Goal: Task Accomplishment & Management: Complete application form

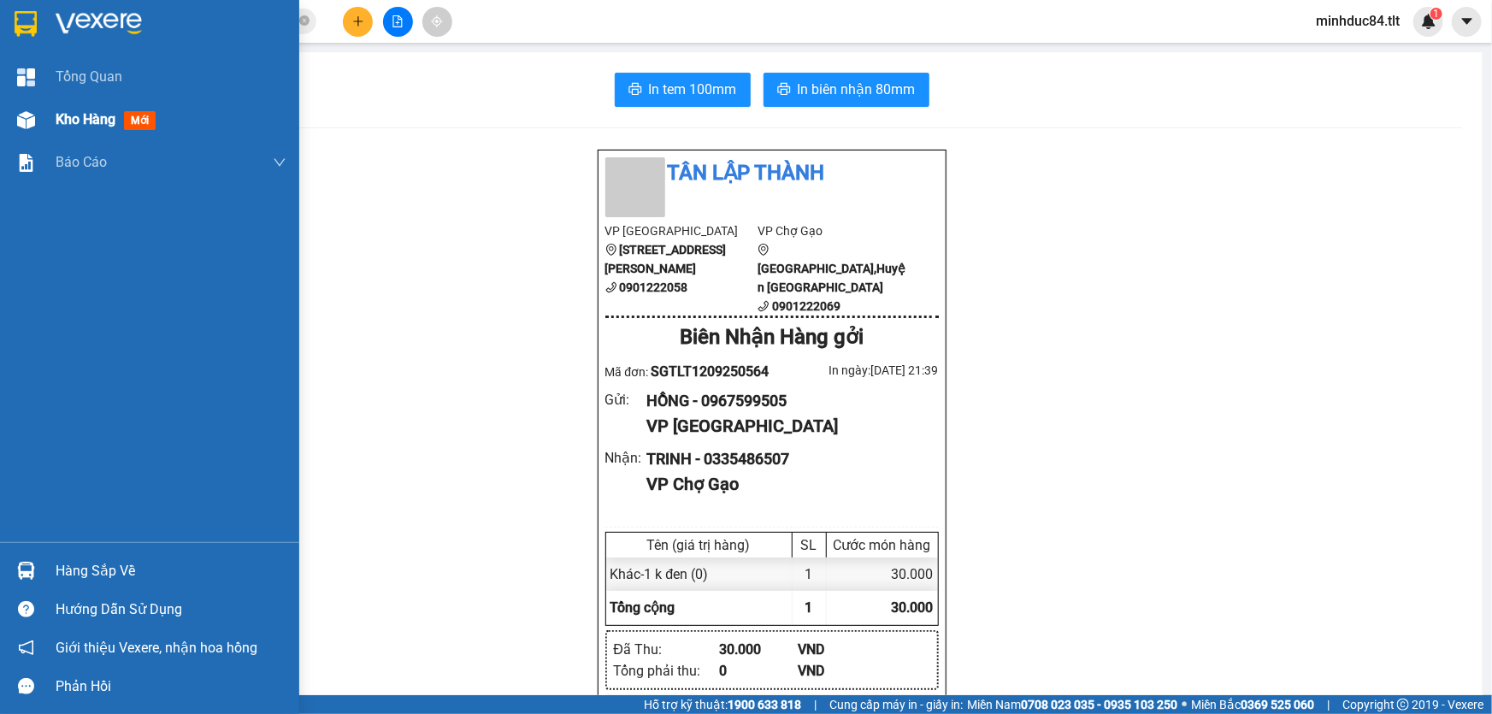
click at [78, 119] on span "Kho hàng" at bounding box center [86, 119] width 60 height 16
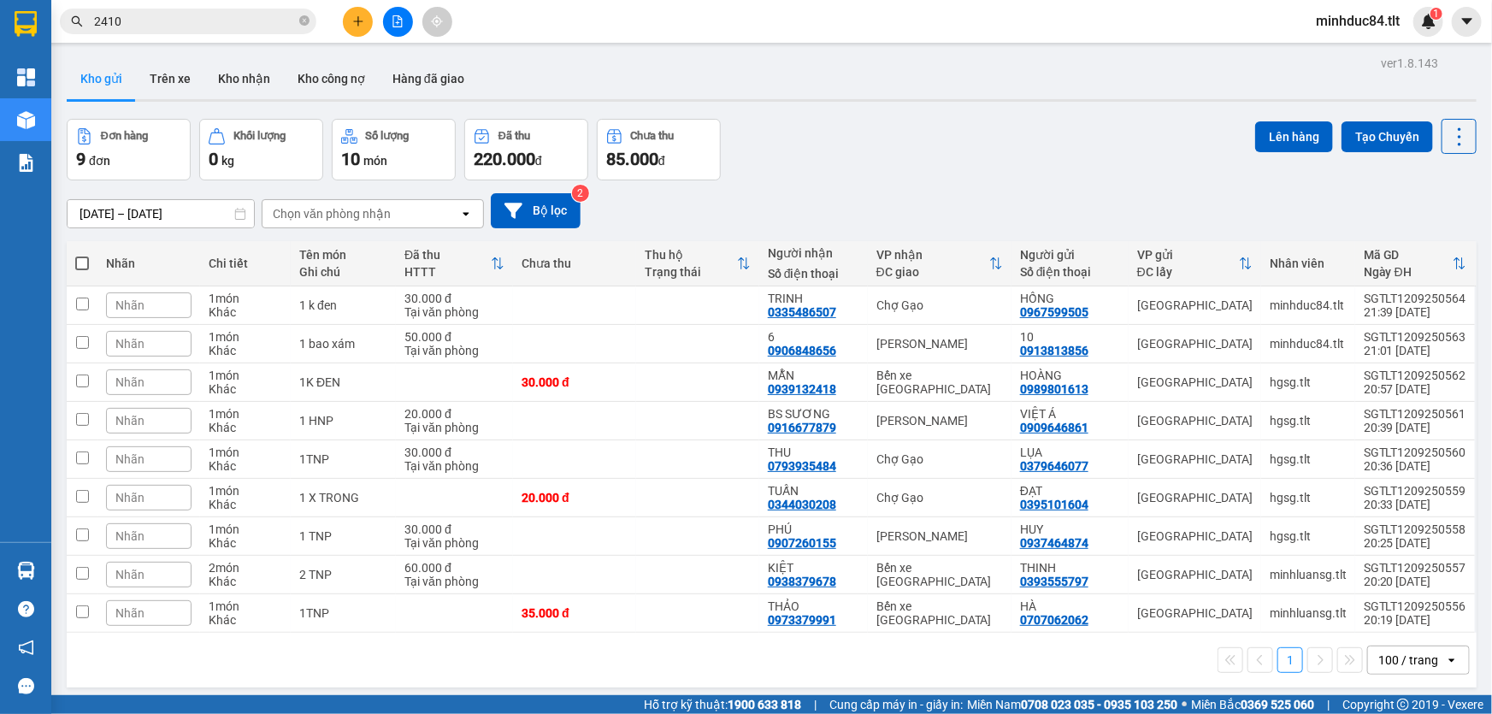
click at [1189, 190] on div "[DATE] – [DATE] Press the down arrow key to interact with the calendar and sele…" at bounding box center [772, 210] width 1410 height 61
click at [159, 19] on input "2410" at bounding box center [195, 21] width 202 height 19
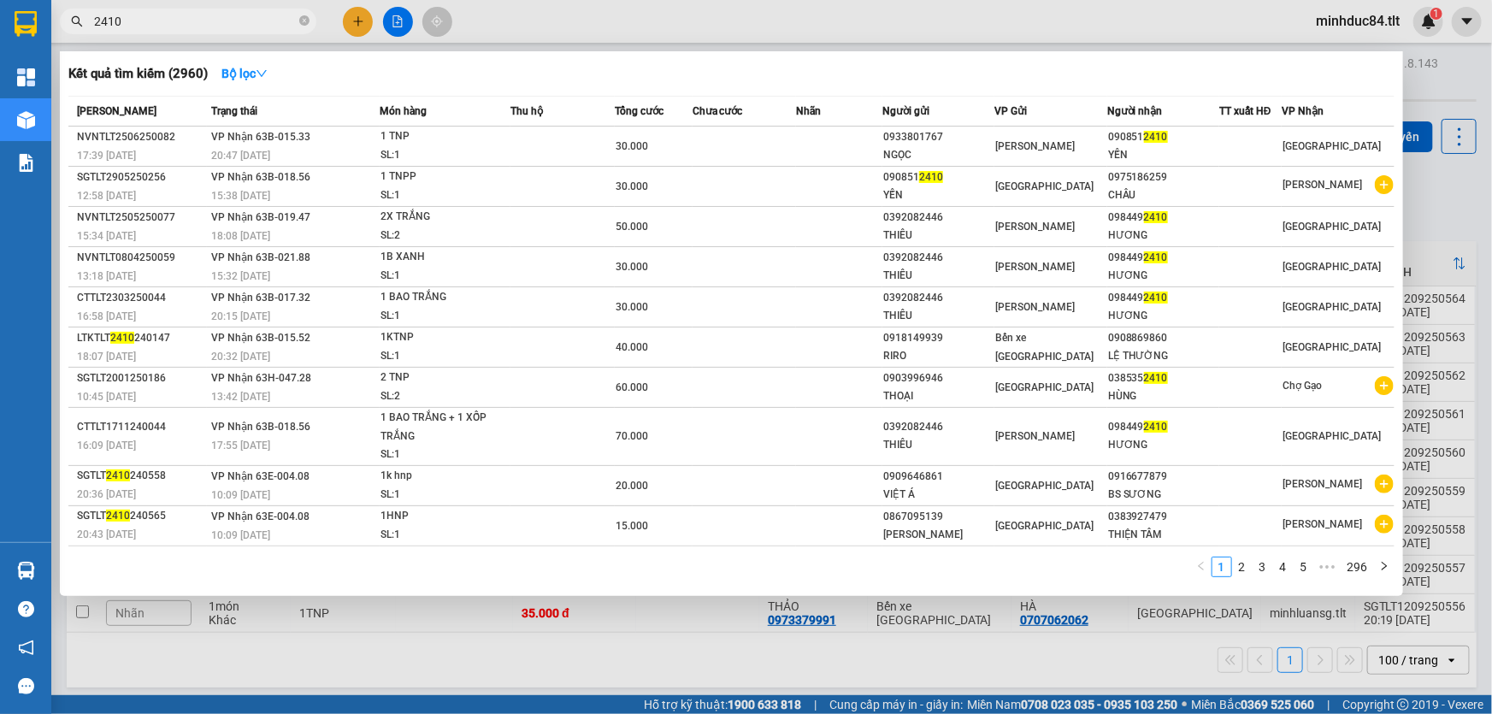
click at [159, 19] on input "2410" at bounding box center [195, 21] width 202 height 19
type input "3758"
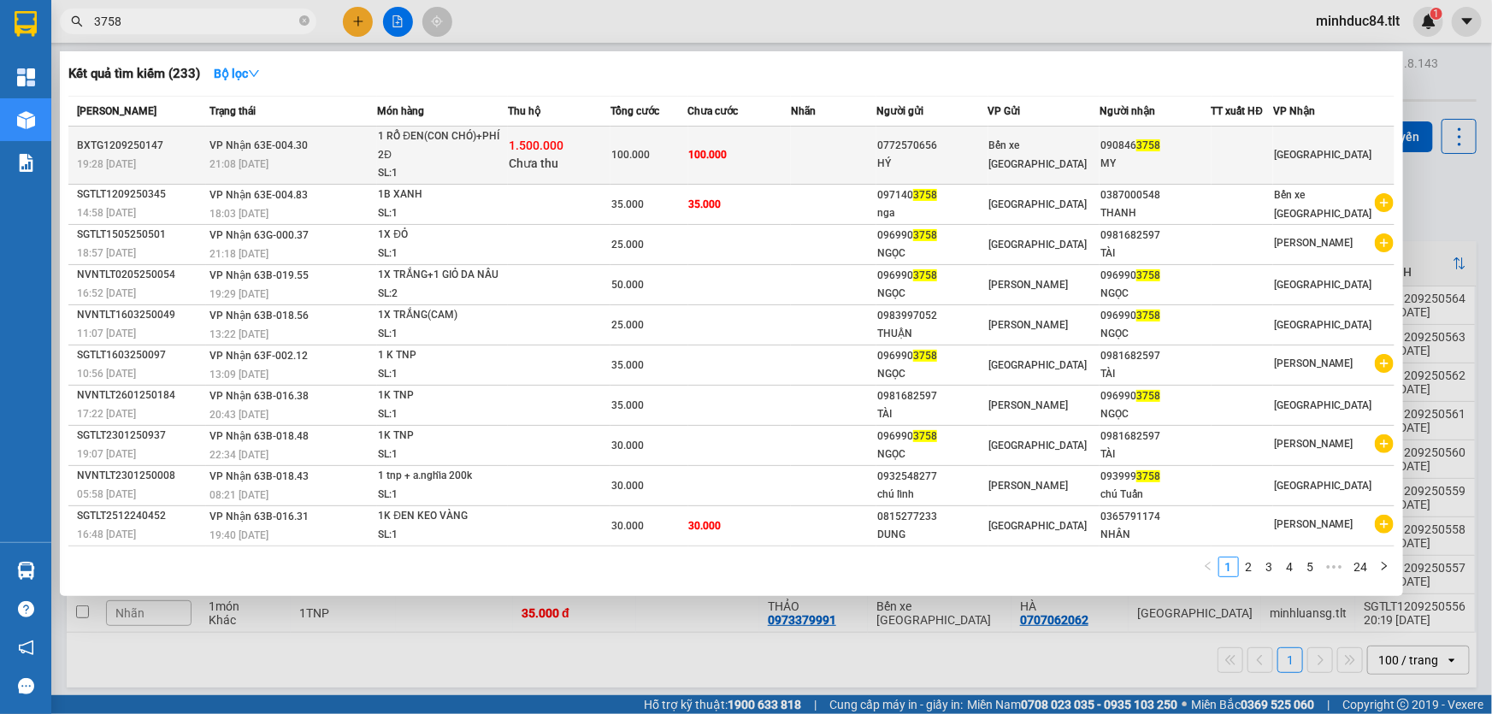
click at [593, 155] on div "1.500.000 Chưa thu" at bounding box center [559, 155] width 101 height 36
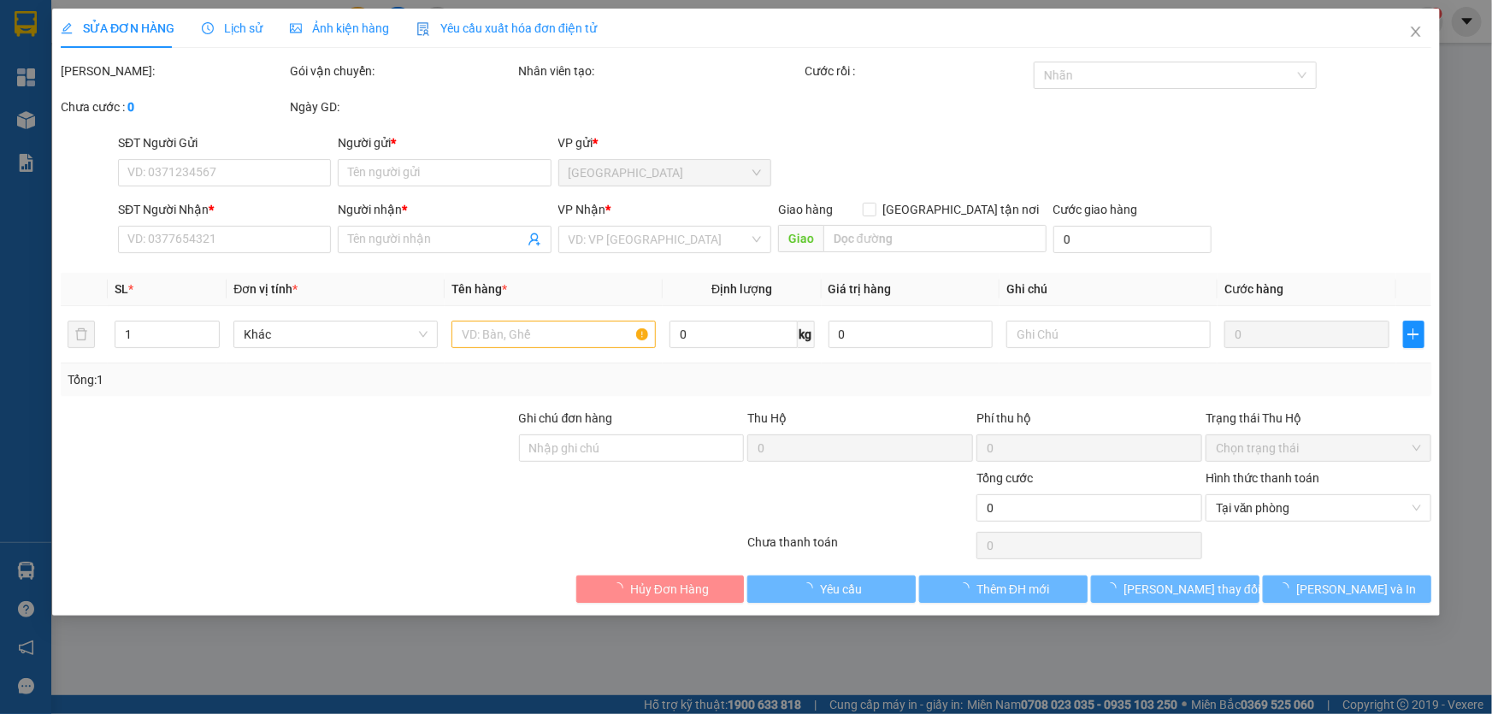
type input "0772570656"
type input "HÝ"
type input "0908463758"
type input "MY"
type input "100.000"
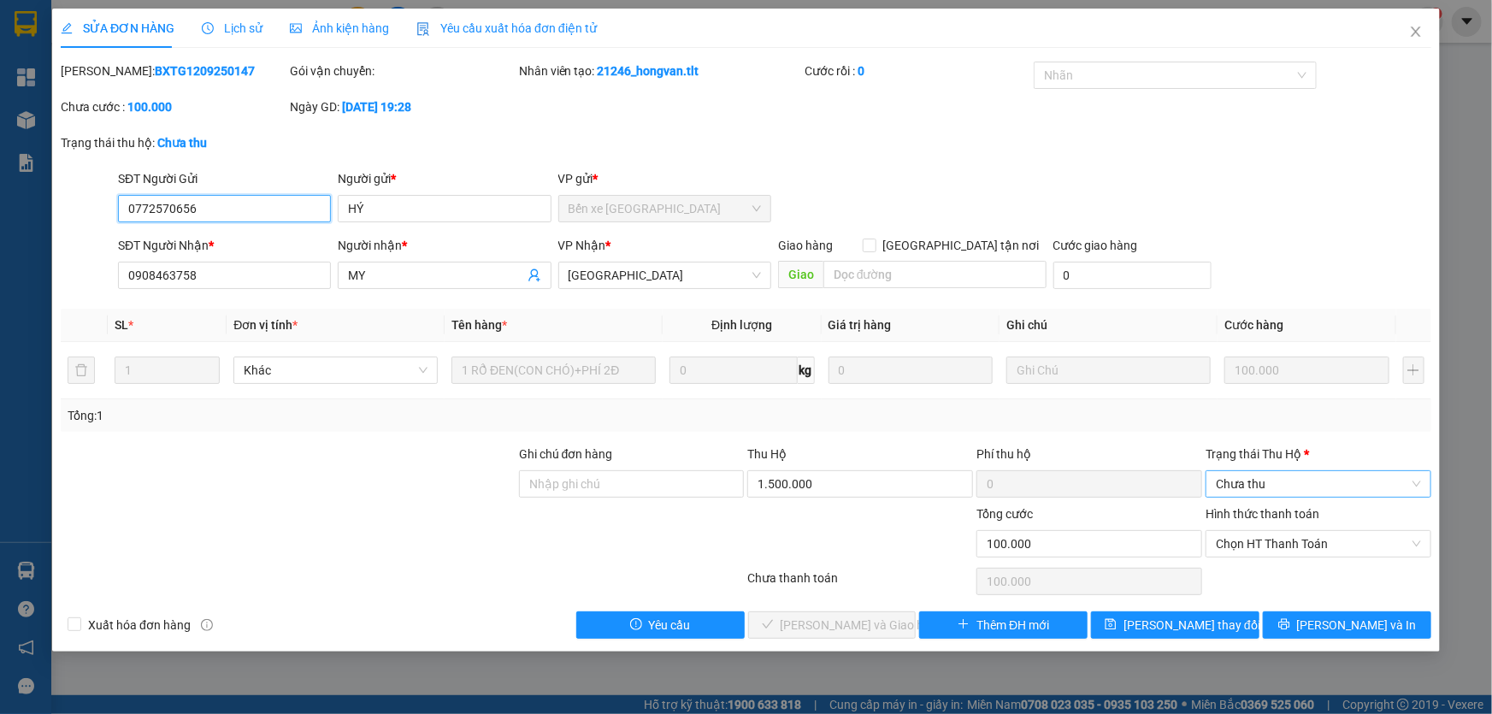
drag, startPoint x: 1243, startPoint y: 482, endPoint x: 1249, endPoint y: 494, distance: 13.0
click at [1243, 481] on span "Chưa thu" at bounding box center [1318, 484] width 205 height 26
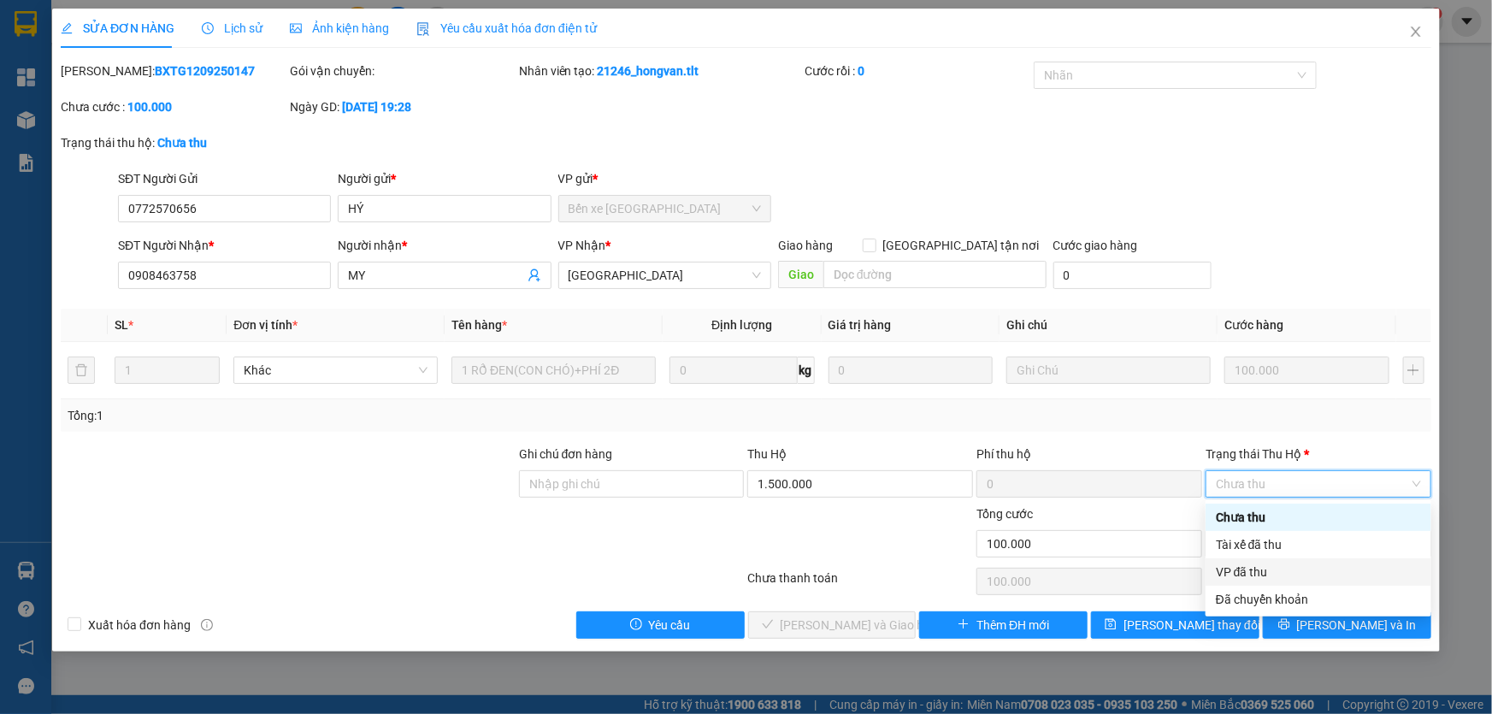
click at [1257, 564] on div "VP đã thu" at bounding box center [1318, 572] width 205 height 19
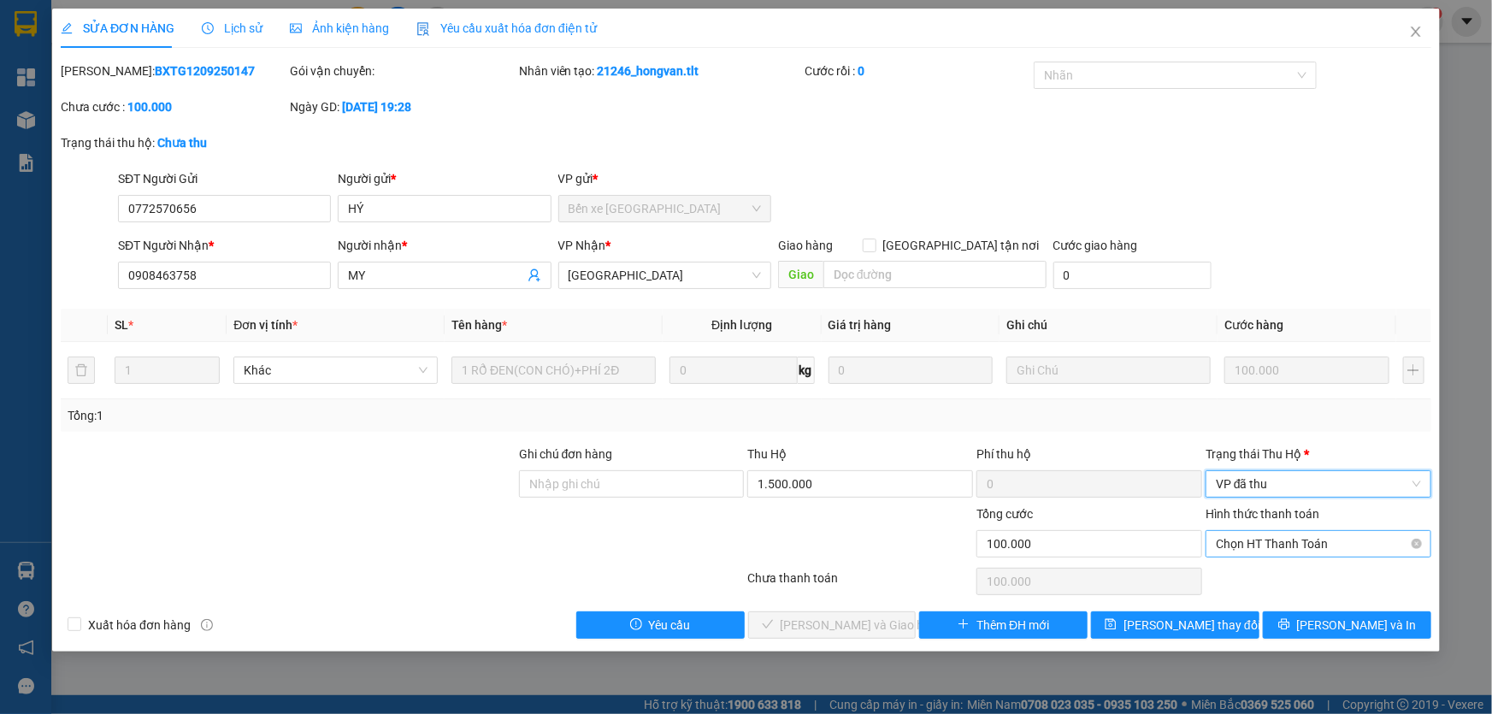
click at [1256, 546] on span "Chọn HT Thanh Toán" at bounding box center [1318, 544] width 205 height 26
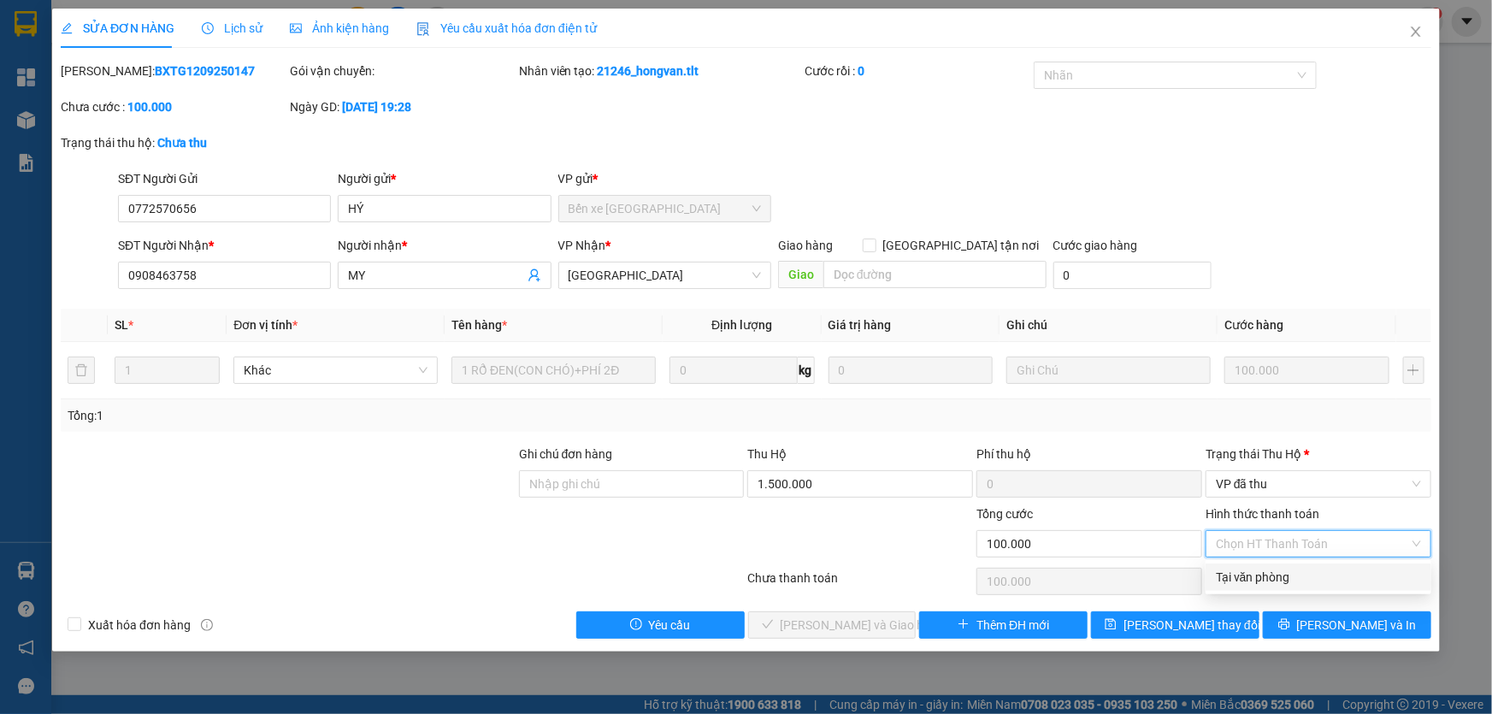
click at [1271, 590] on div "Total Paid Fee 0 Total UnPaid Fee 100.000 Cash Collection Total Fee 0 Mã ĐH: BX…" at bounding box center [746, 350] width 1371 height 577
click at [1251, 544] on span "Chọn HT Thanh Toán" at bounding box center [1318, 544] width 205 height 26
click at [1256, 565] on div "Tại văn phòng" at bounding box center [1319, 577] width 226 height 27
type input "0"
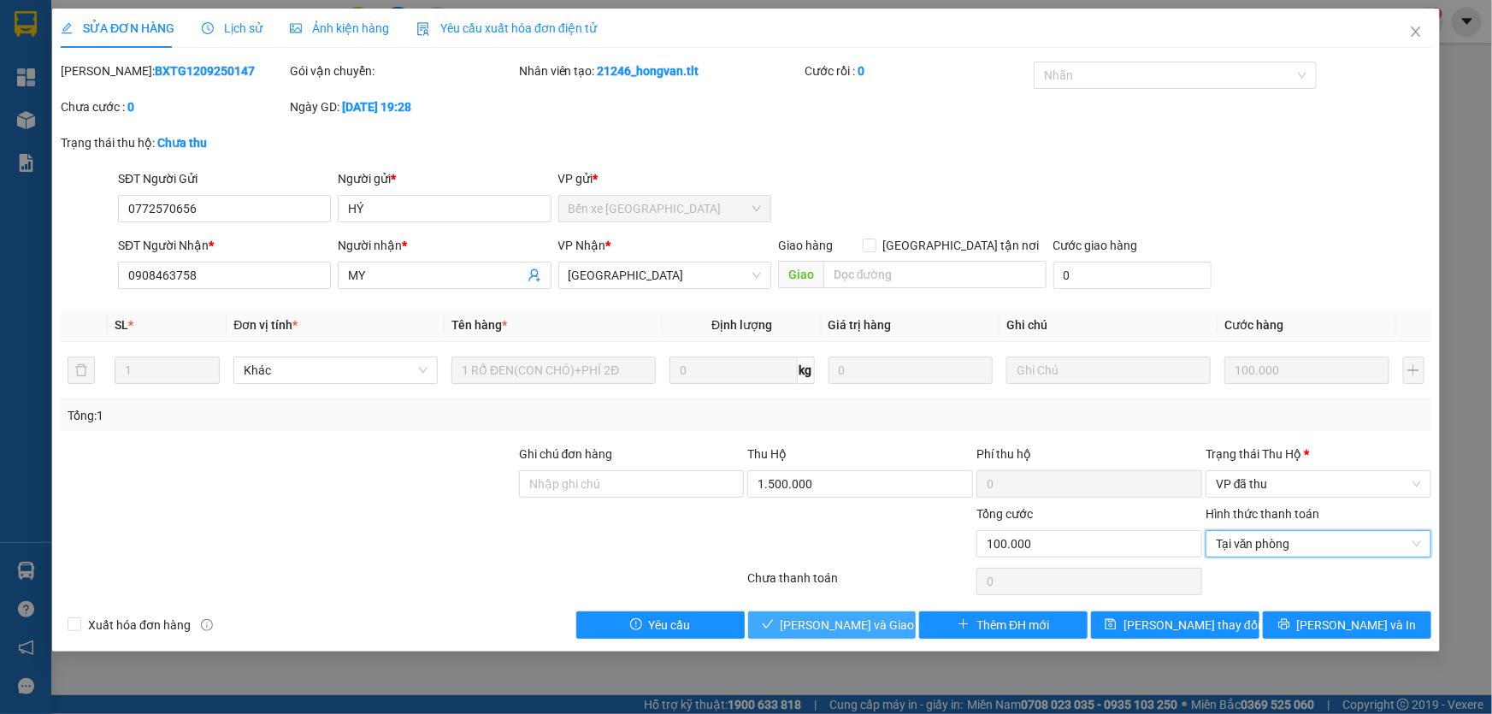
click at [831, 623] on span "[PERSON_NAME] và Giao hàng" at bounding box center [863, 625] width 164 height 19
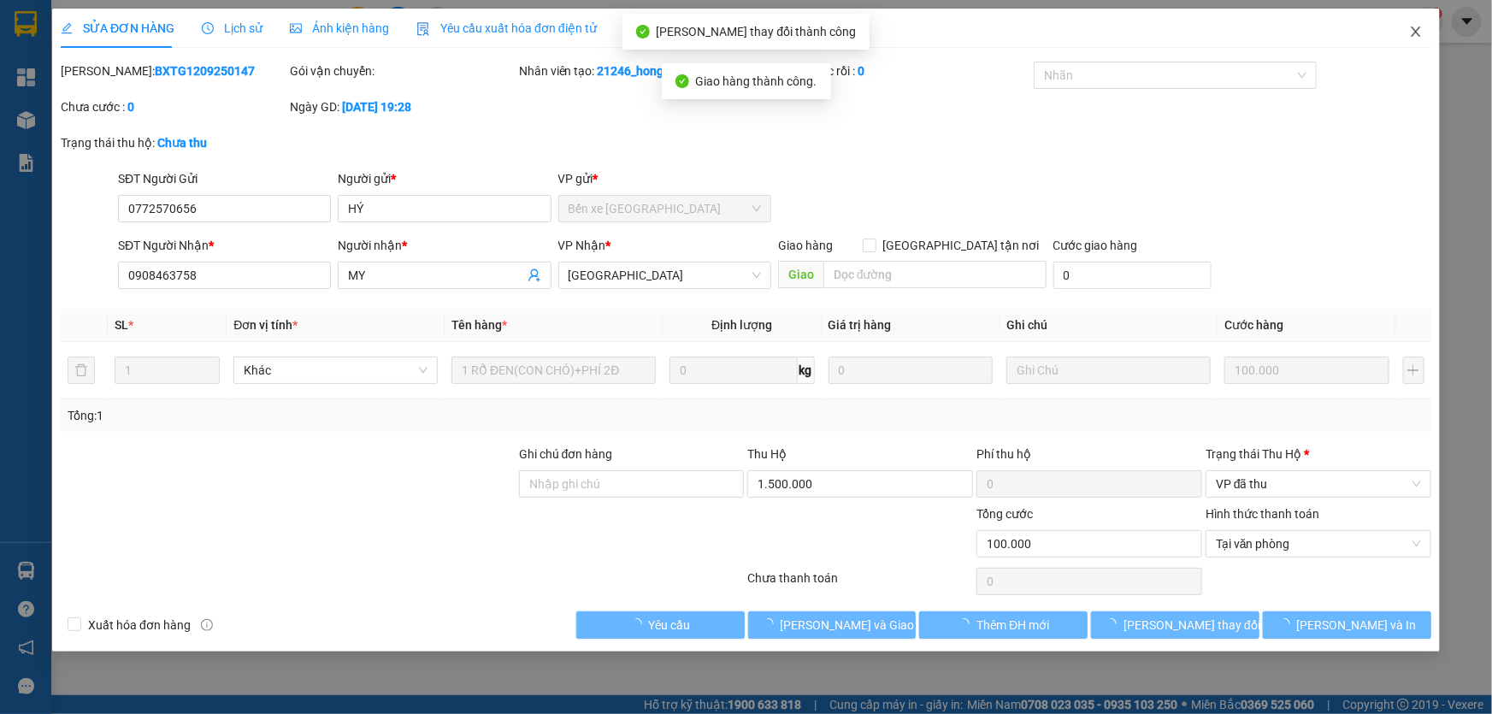
click at [1410, 33] on icon "close" at bounding box center [1416, 32] width 14 height 14
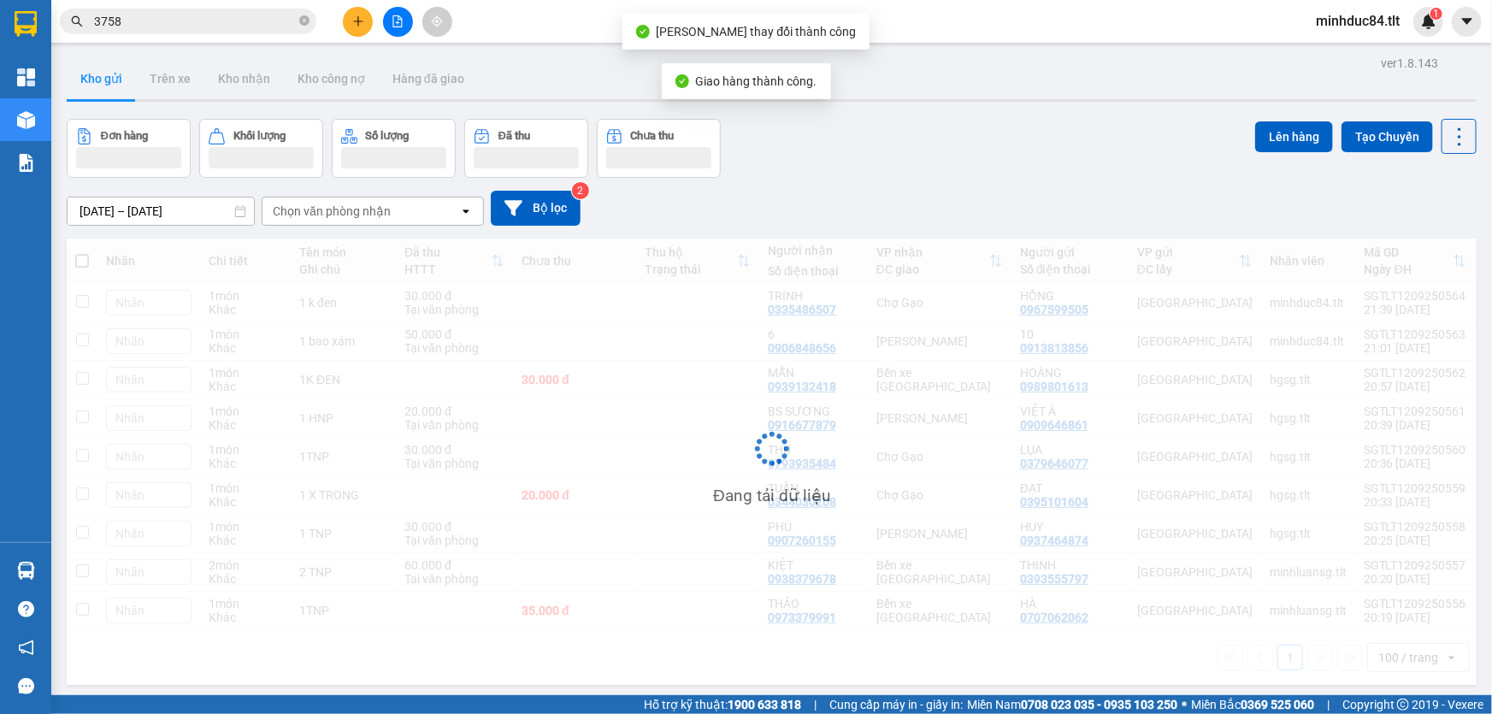
click at [257, 20] on input "3758" at bounding box center [195, 21] width 202 height 19
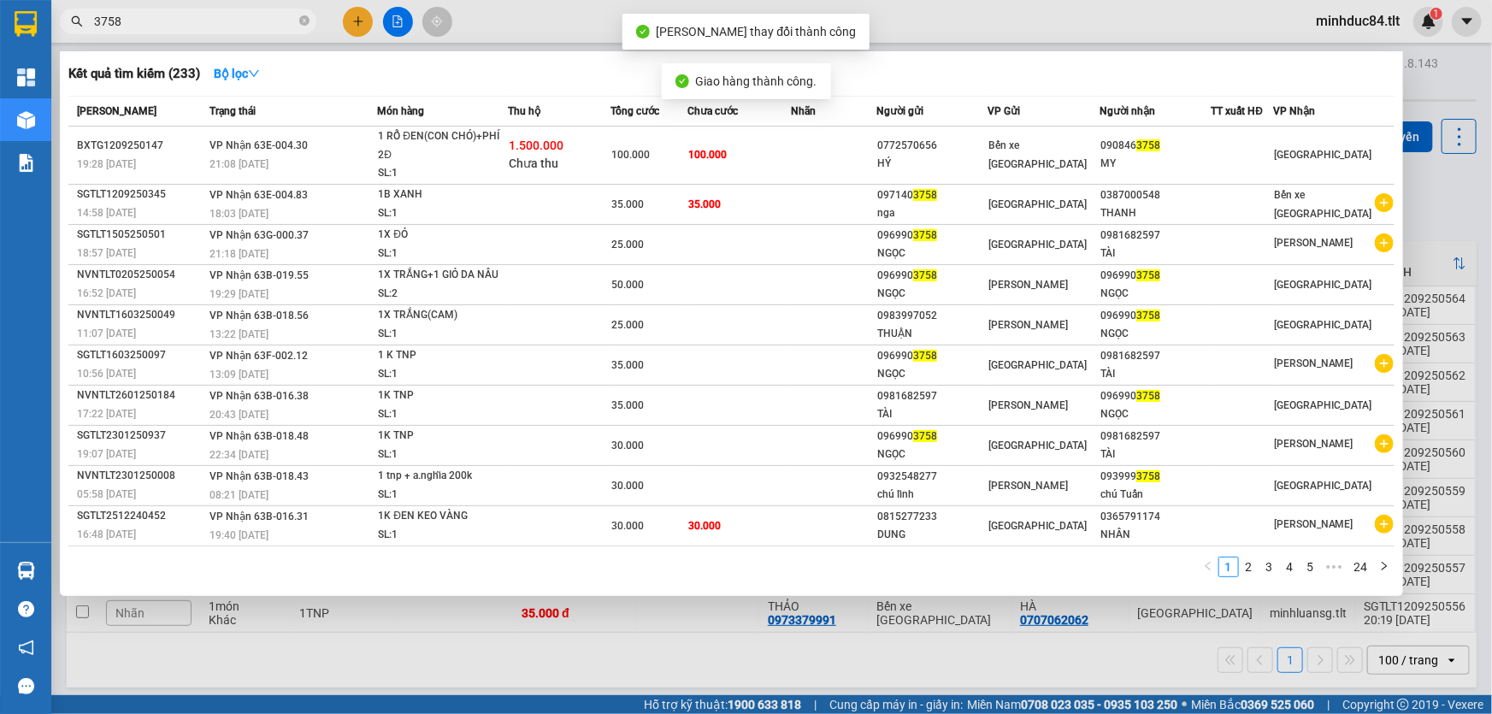
click at [257, 20] on input "3758" at bounding box center [195, 21] width 202 height 19
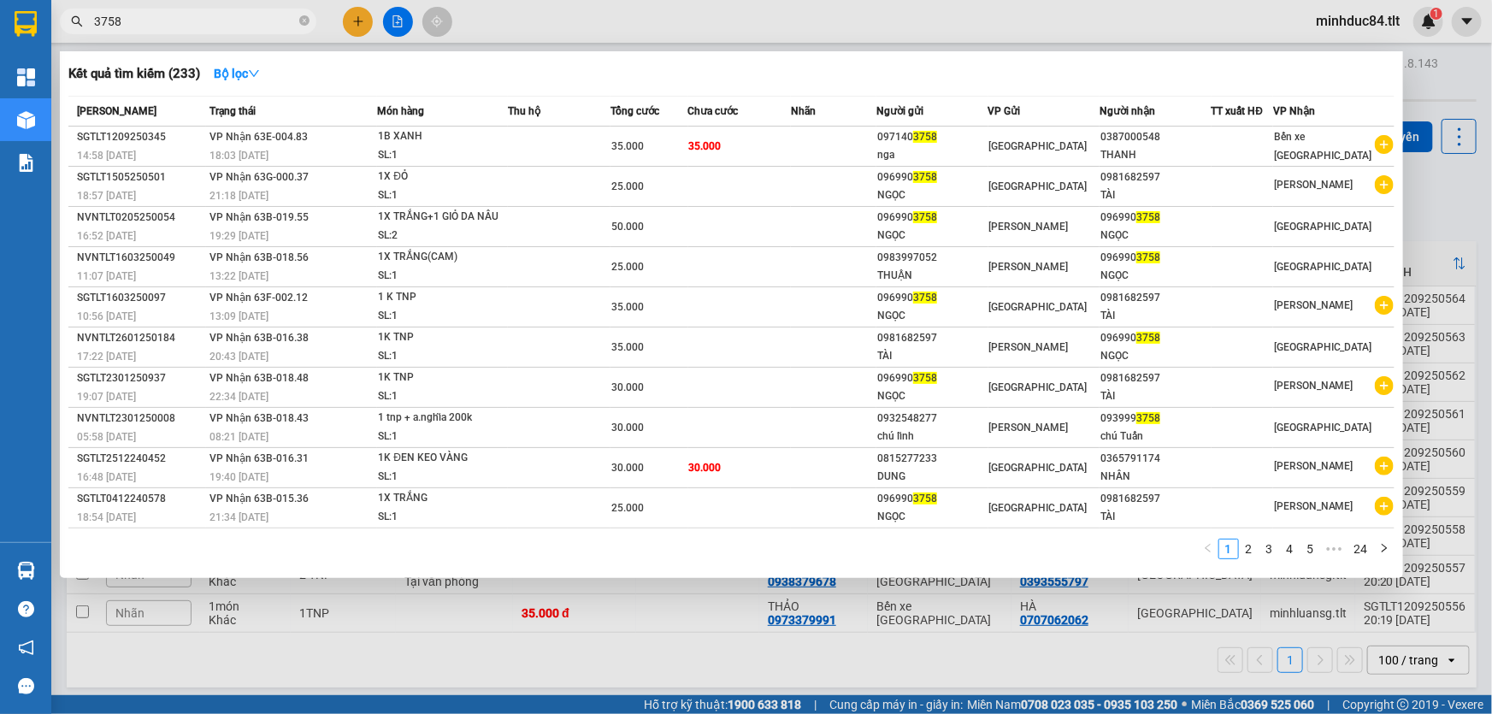
click at [354, 29] on div at bounding box center [746, 357] width 1492 height 714
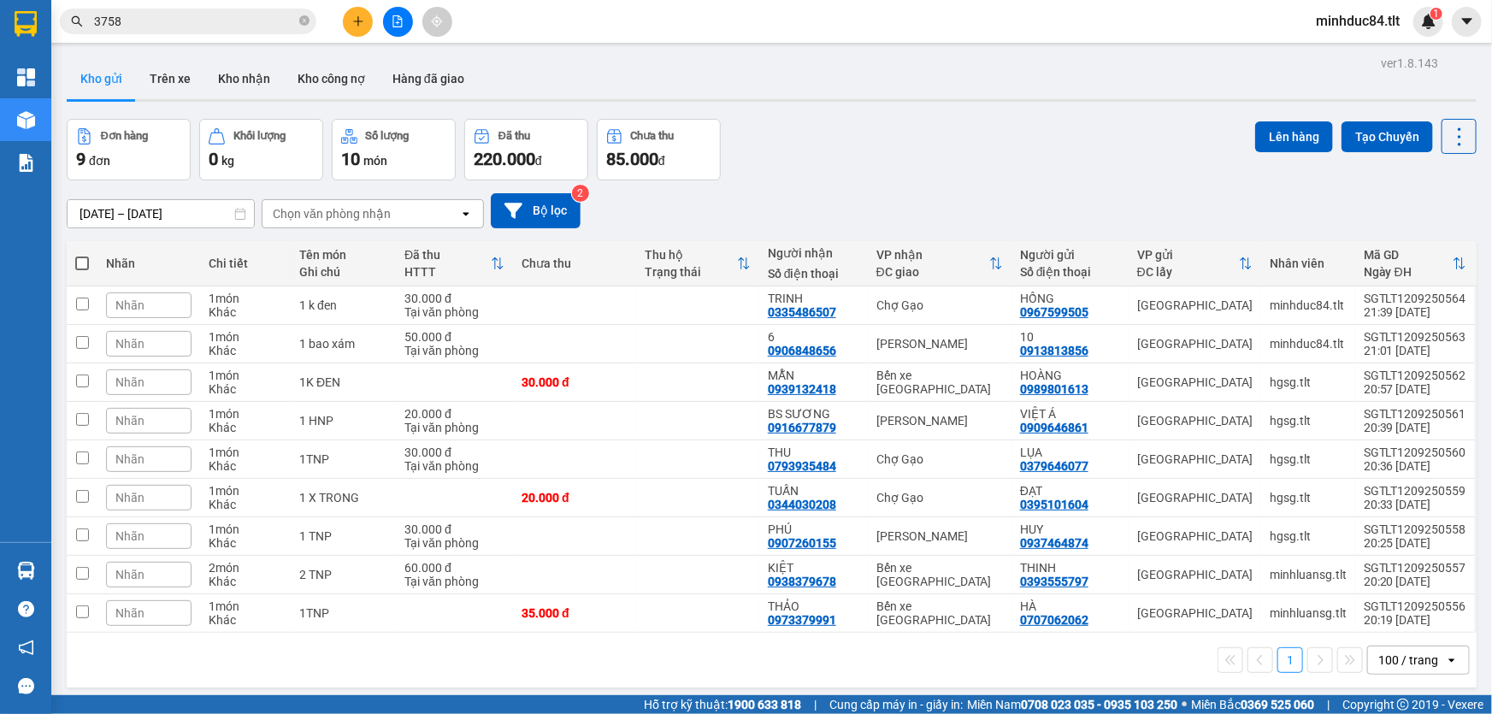
click at [354, 28] on button at bounding box center [358, 22] width 30 height 30
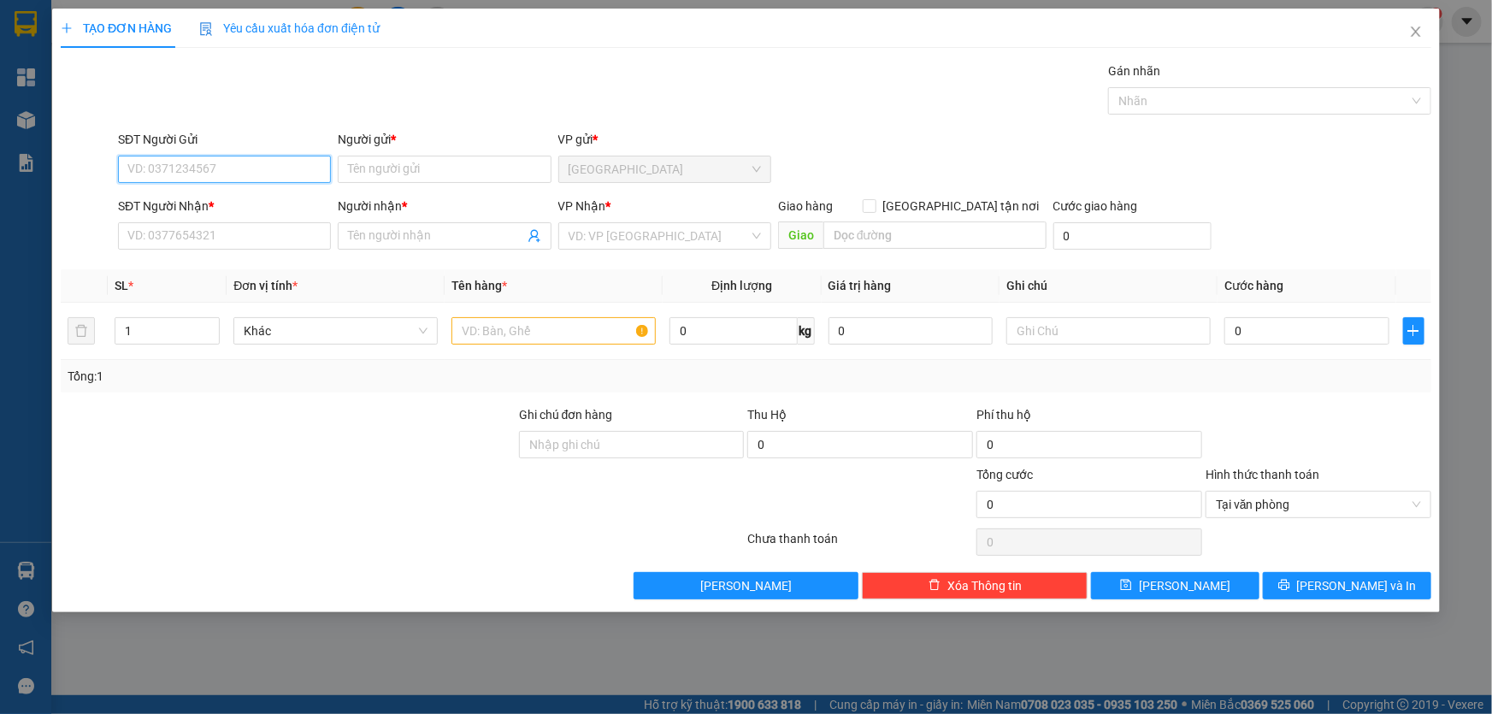
click at [210, 162] on input "SĐT Người Gửi" at bounding box center [224, 169] width 213 height 27
type input "0908463758"
click at [218, 198] on div "0908463758 - MY" at bounding box center [224, 203] width 192 height 19
type input "MY"
type input "0908463758"
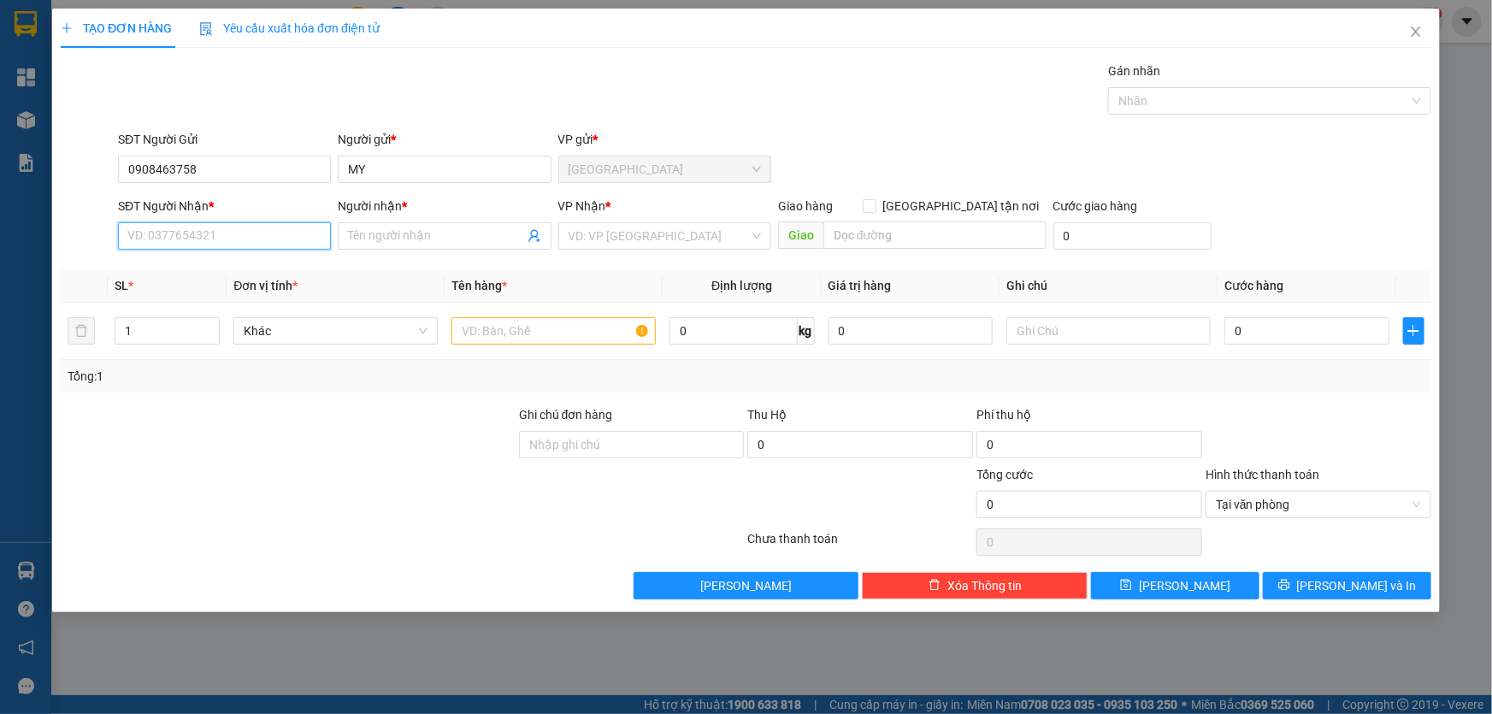
click at [214, 235] on input "SĐT Người Nhận *" at bounding box center [224, 235] width 213 height 27
click at [204, 267] on div "0772570656 - HÝ" at bounding box center [224, 270] width 192 height 19
type input "0772570656"
type input "HÝ"
click at [610, 235] on input "search" at bounding box center [659, 236] width 180 height 26
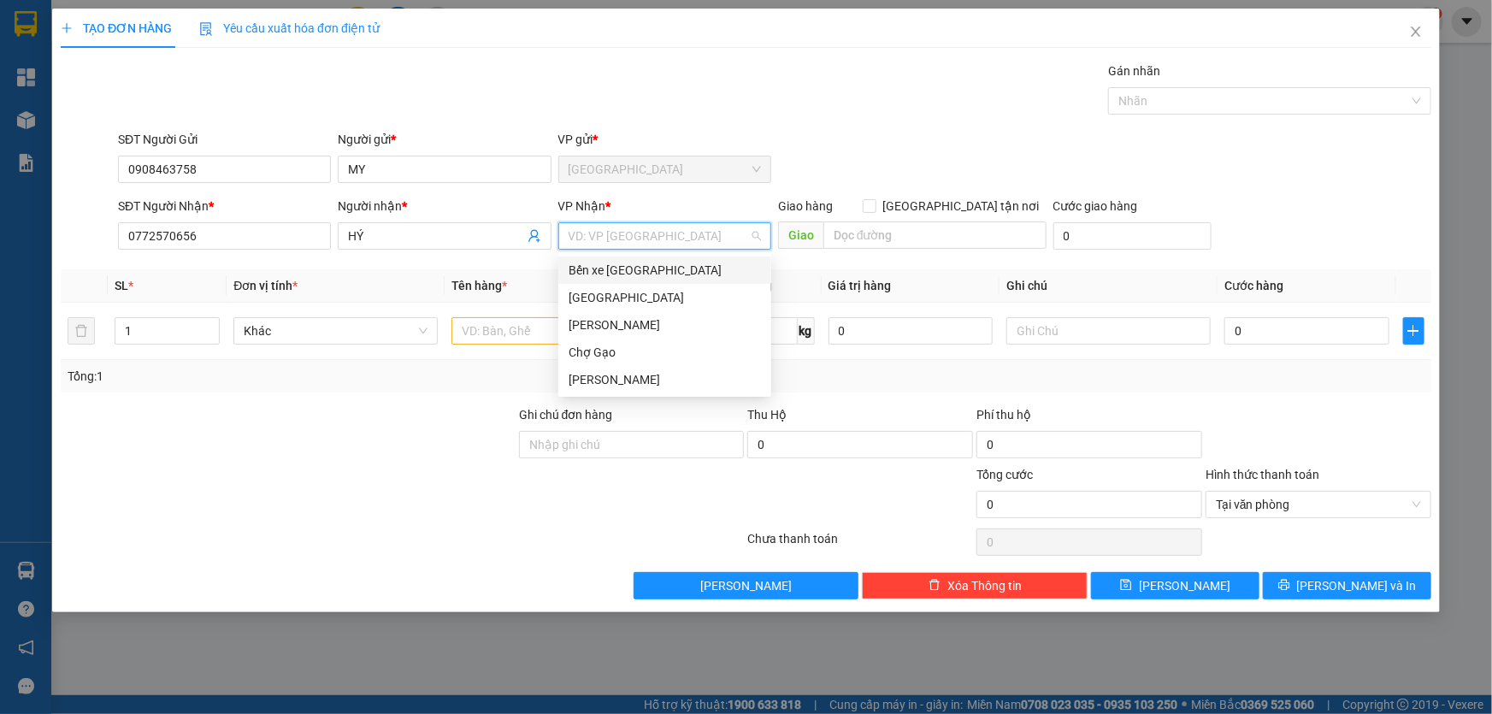
click at [619, 265] on div "Bến xe [GEOGRAPHIC_DATA]" at bounding box center [665, 270] width 192 height 19
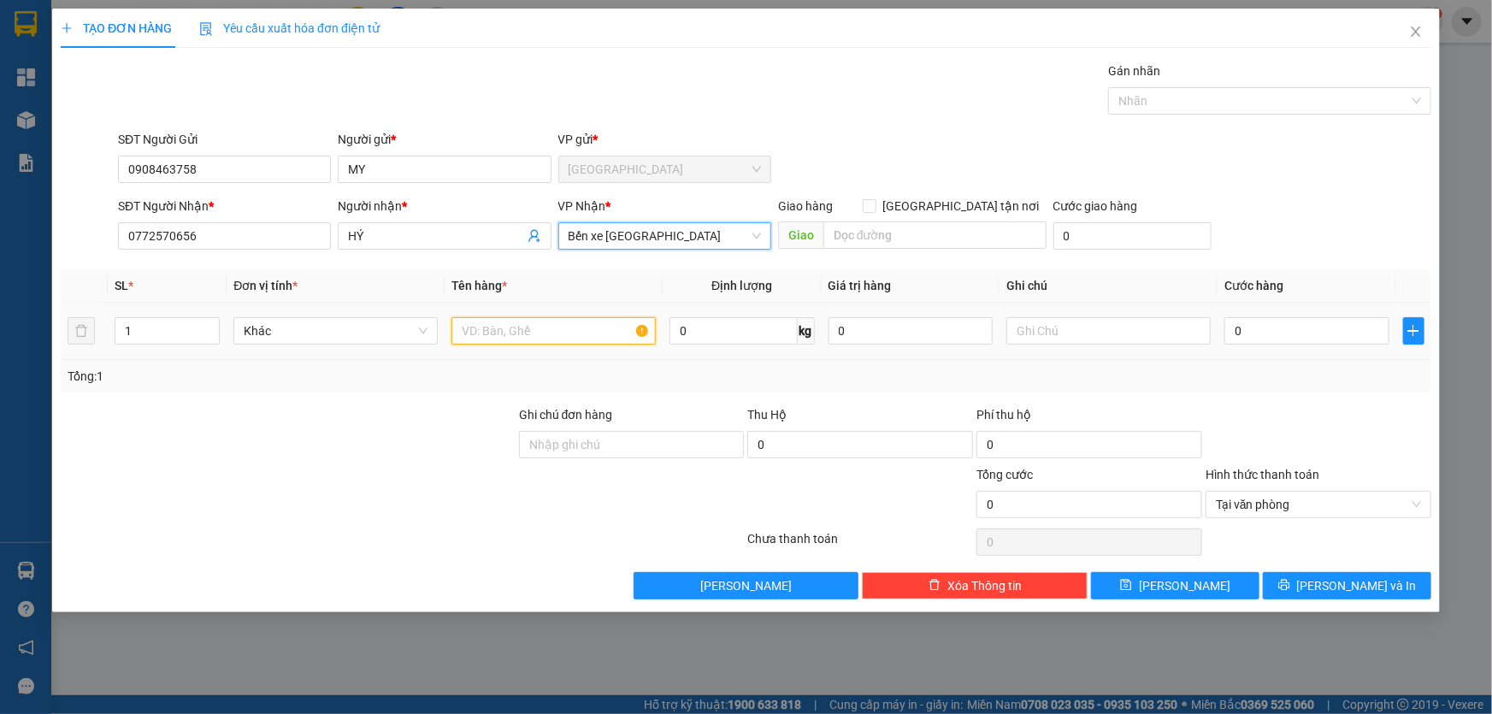
click at [522, 322] on input "text" at bounding box center [554, 330] width 204 height 27
type input "t"
type input "THU HỘ 1.500.000Đ"
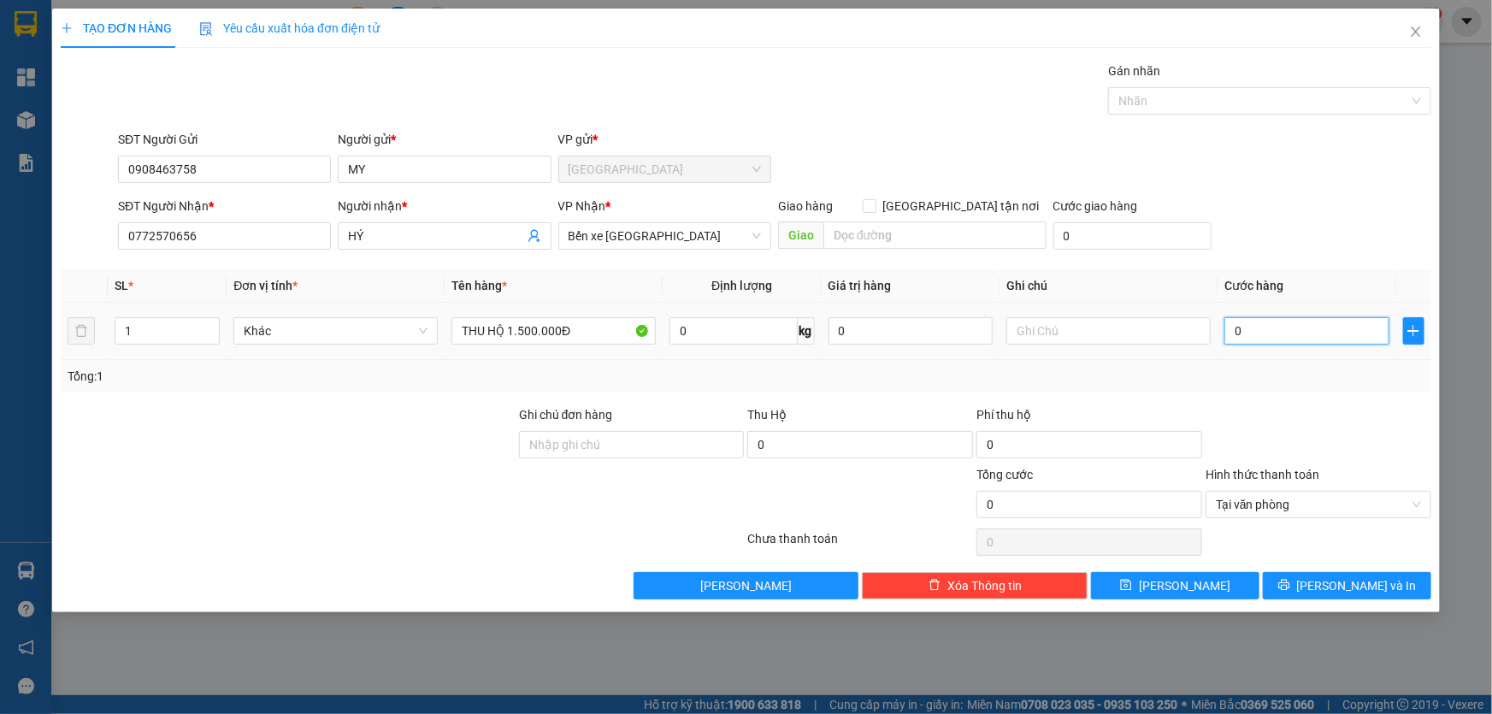
click at [1238, 324] on input "0" at bounding box center [1307, 330] width 165 height 27
type input "2"
type input "20"
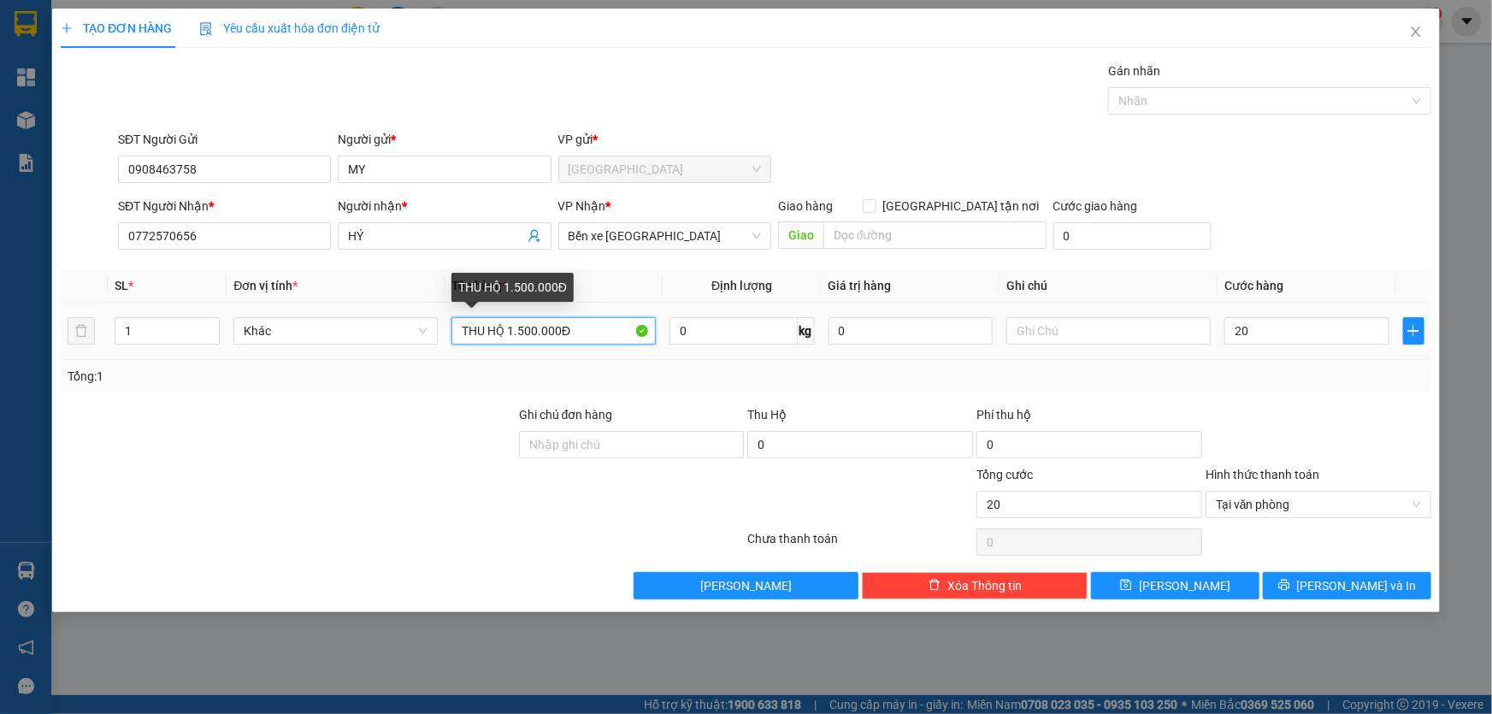
type input "20.000"
click at [585, 329] on input "THU HỘ 1.500.000Đ" at bounding box center [554, 330] width 204 height 27
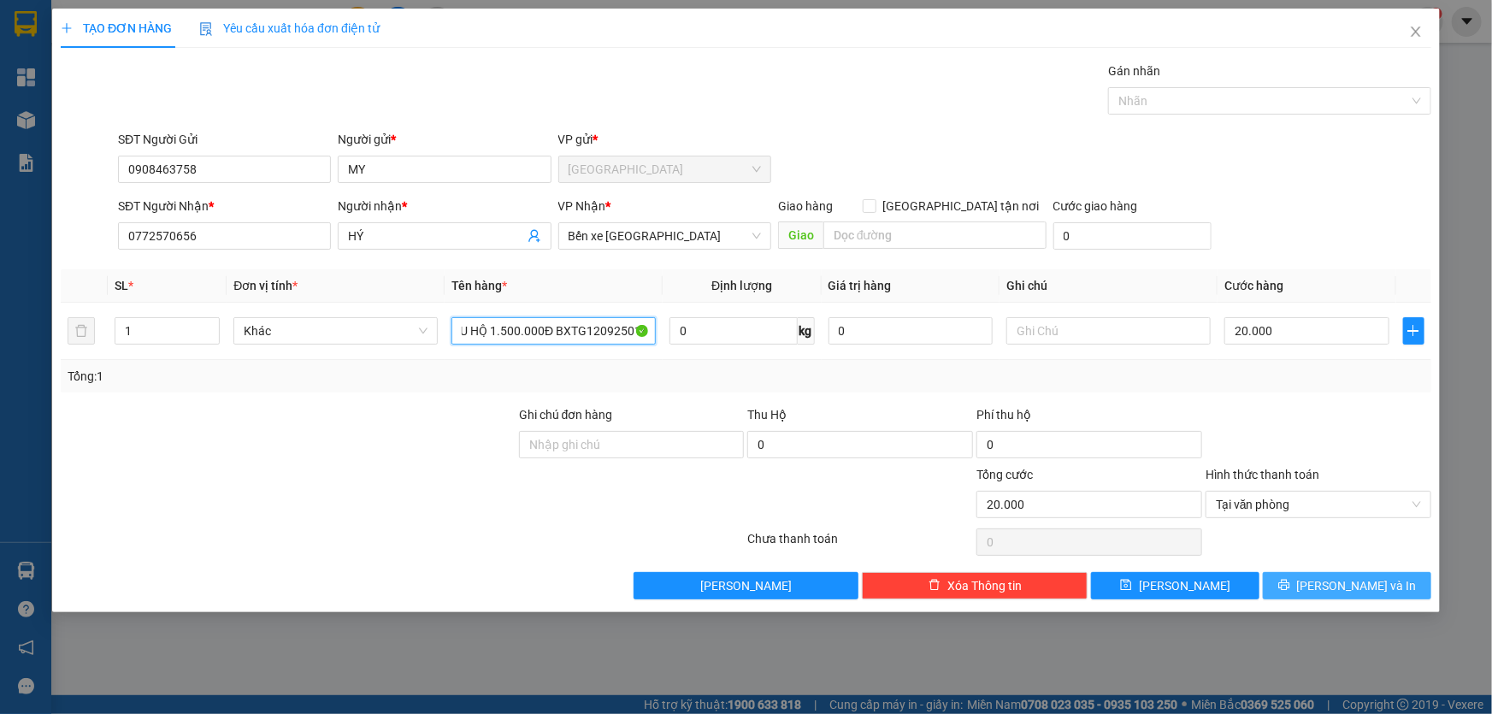
type input "THU HỘ 1.500.000Đ BXTG1209250147"
click at [1294, 591] on button "[PERSON_NAME] và In" at bounding box center [1347, 585] width 168 height 27
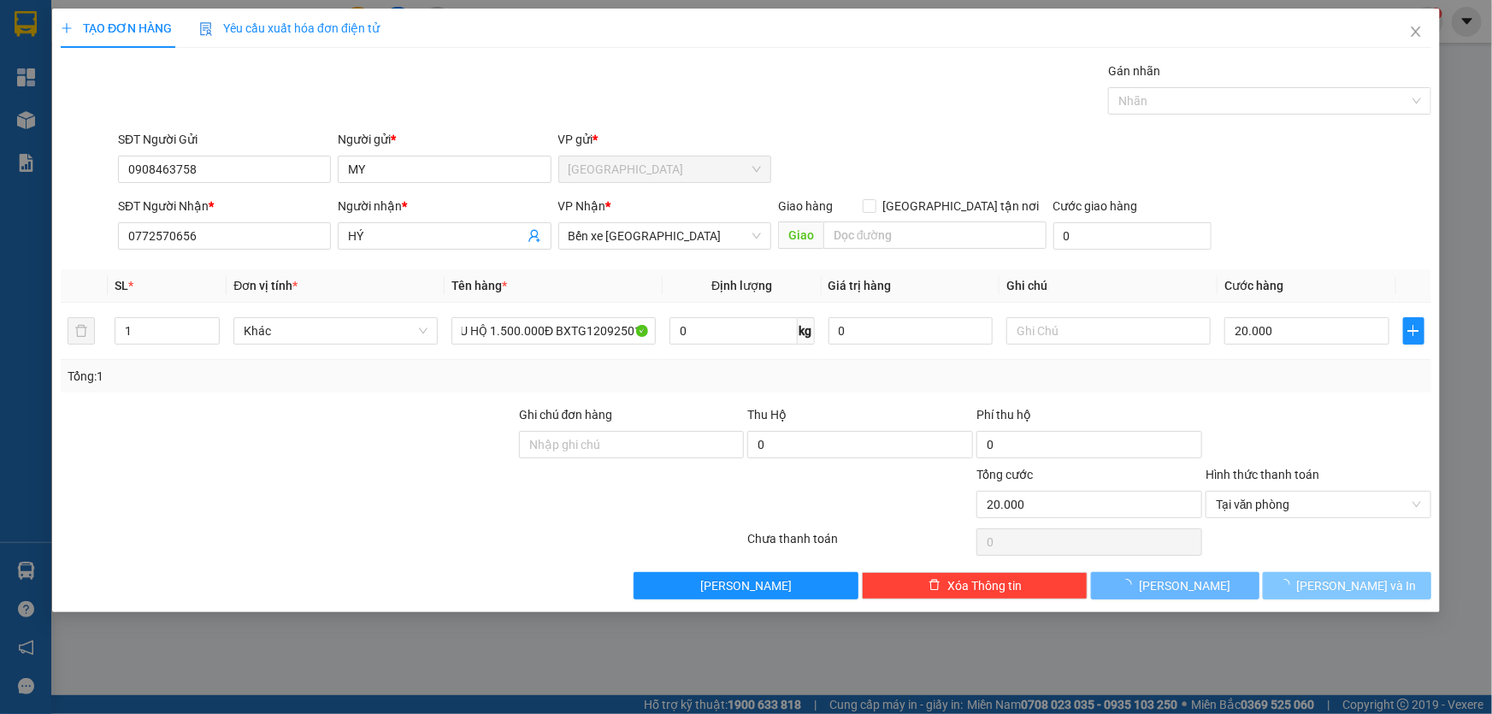
scroll to position [0, 0]
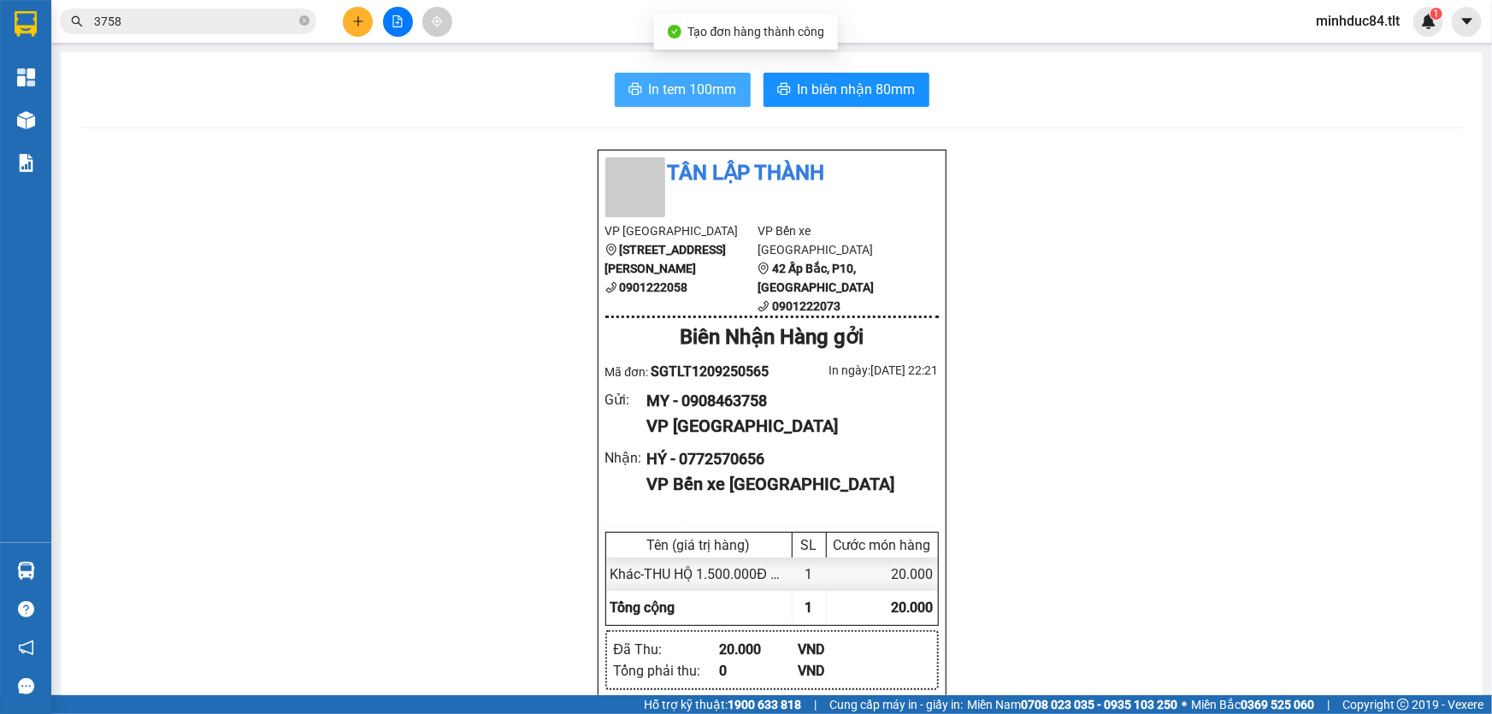
click at [696, 79] on span "In tem 100mm" at bounding box center [693, 89] width 88 height 21
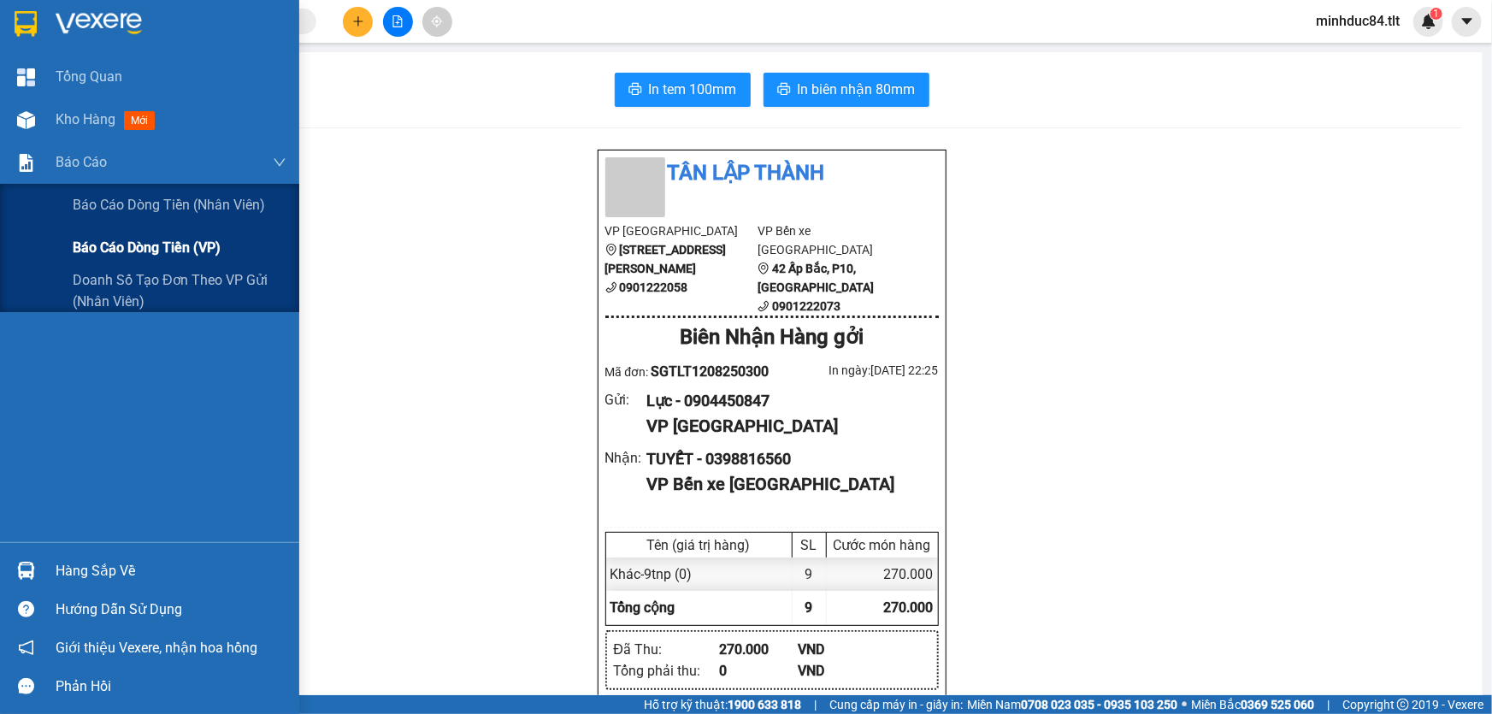
click at [116, 239] on span "Báo cáo dòng tiền (VP)" at bounding box center [147, 247] width 148 height 21
